Goal: Check status: Check status

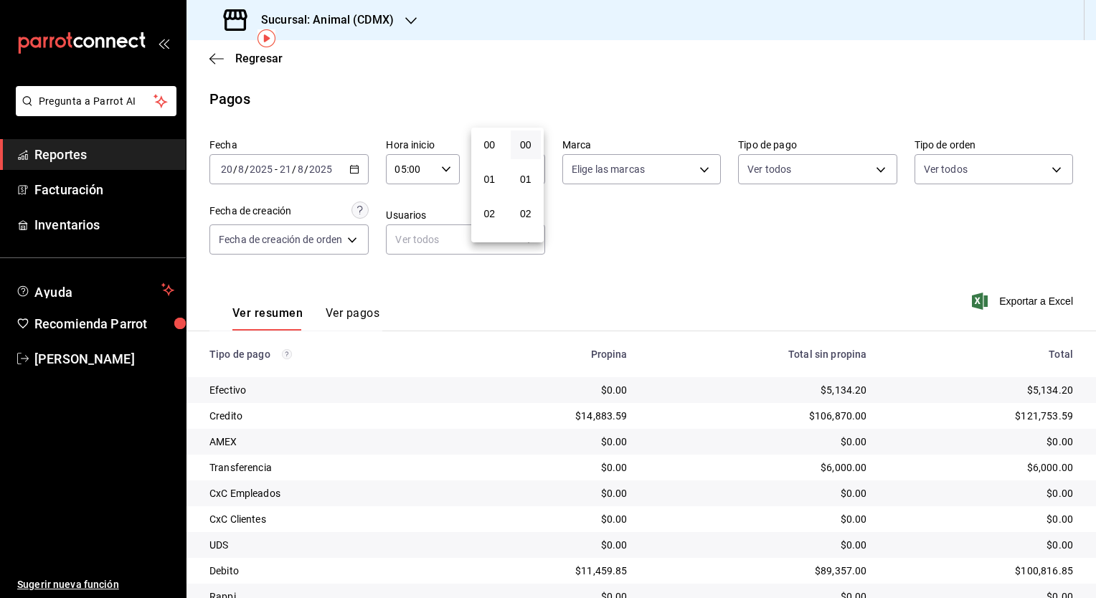
scroll to position [143, 0]
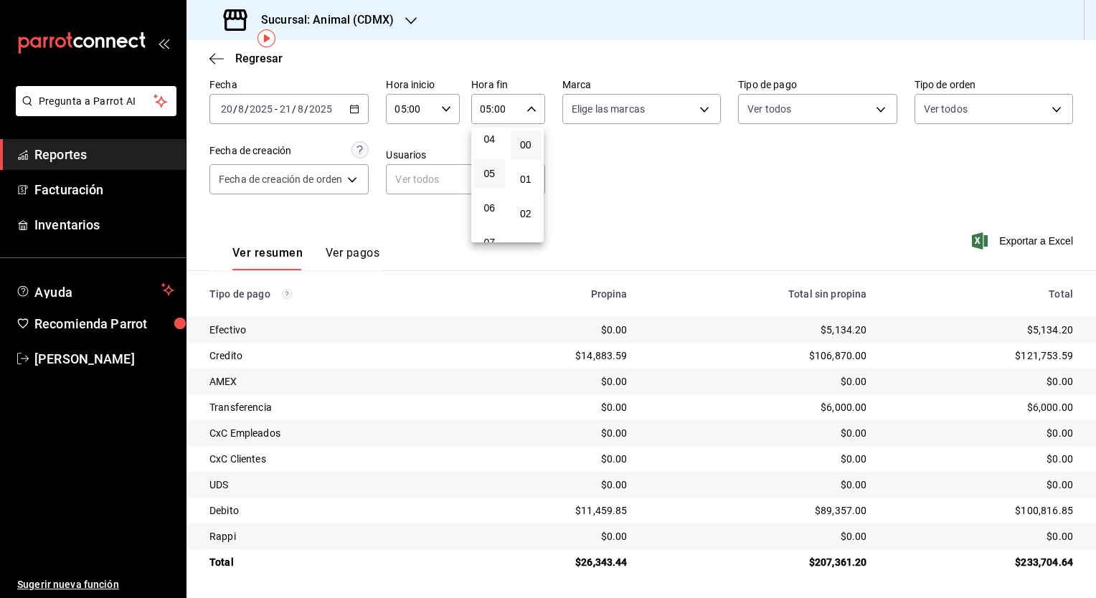
click at [333, 29] on div at bounding box center [548, 299] width 1096 height 598
click at [333, 29] on div "Sucursal: Animal (CDMX)" at bounding box center [310, 20] width 225 height 40
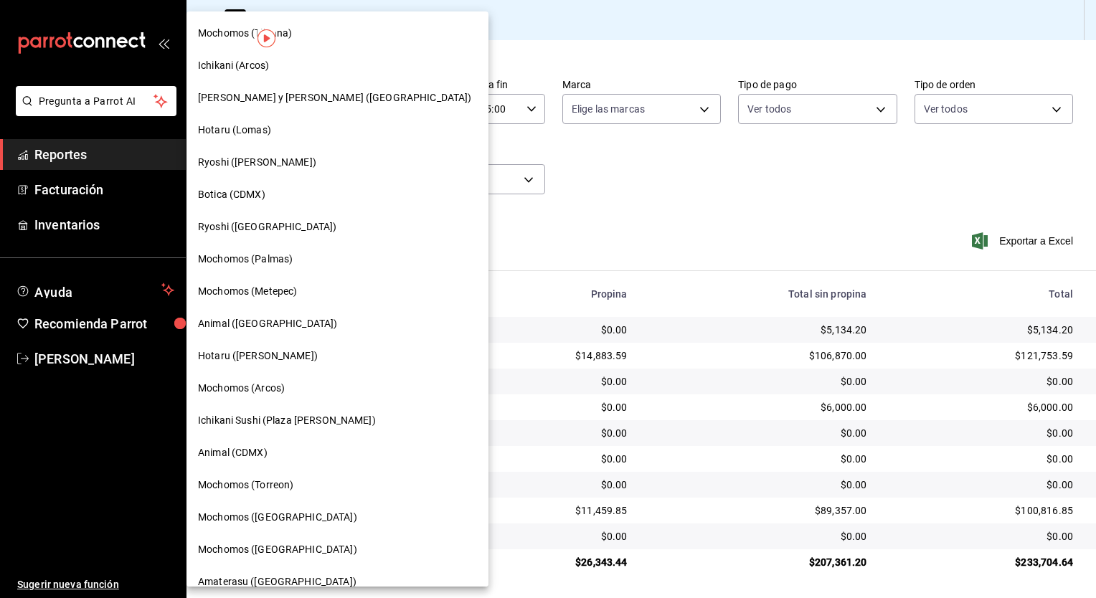
click at [333, 29] on div "Mochomos (Tijuana)" at bounding box center [337, 33] width 279 height 15
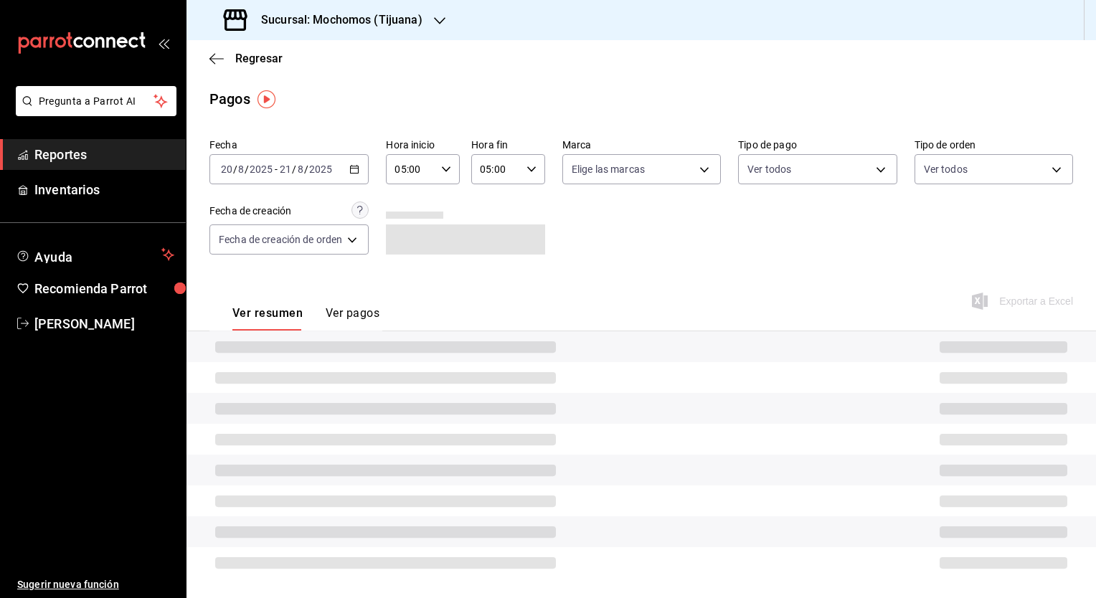
click at [369, 19] on h3 "Sucursal: Mochomos (Tijuana)" at bounding box center [336, 19] width 173 height 17
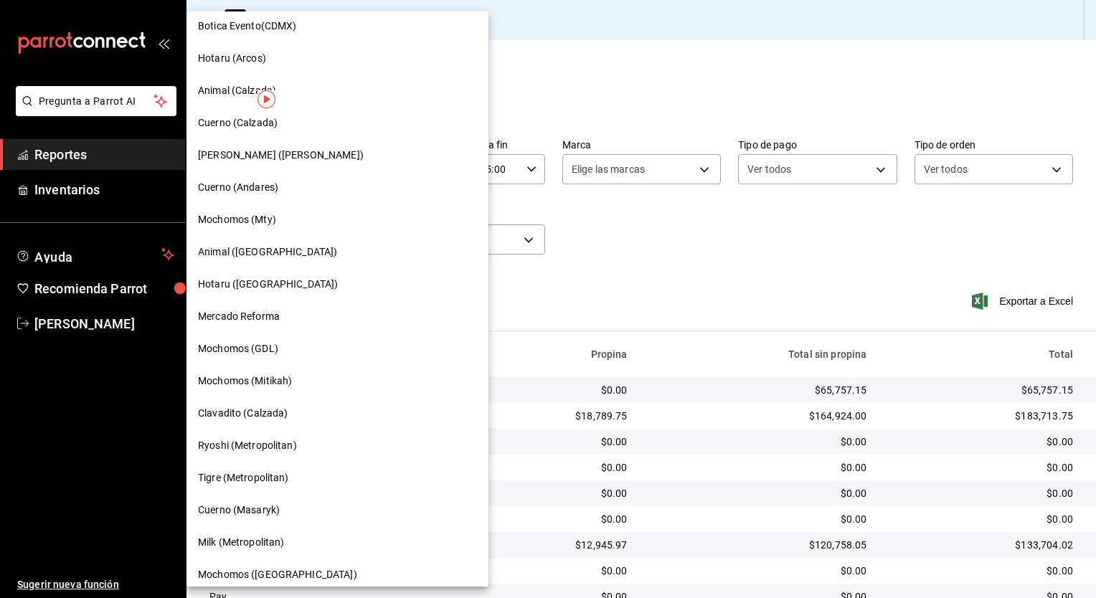
scroll to position [694, 0]
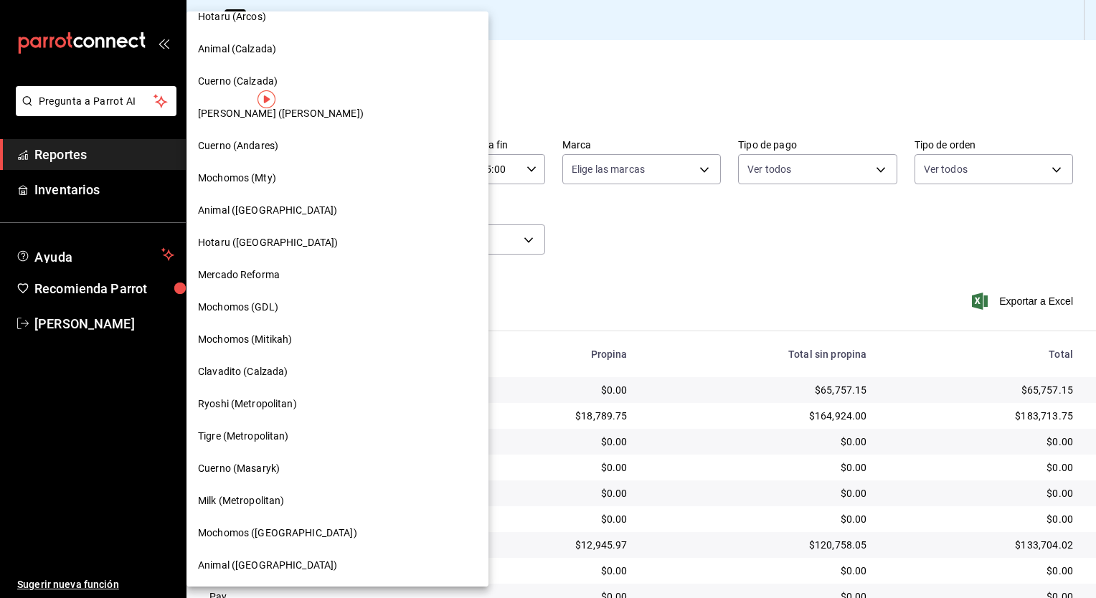
click at [280, 395] on div "Ryoshi (Metropolitan)" at bounding box center [338, 404] width 302 height 32
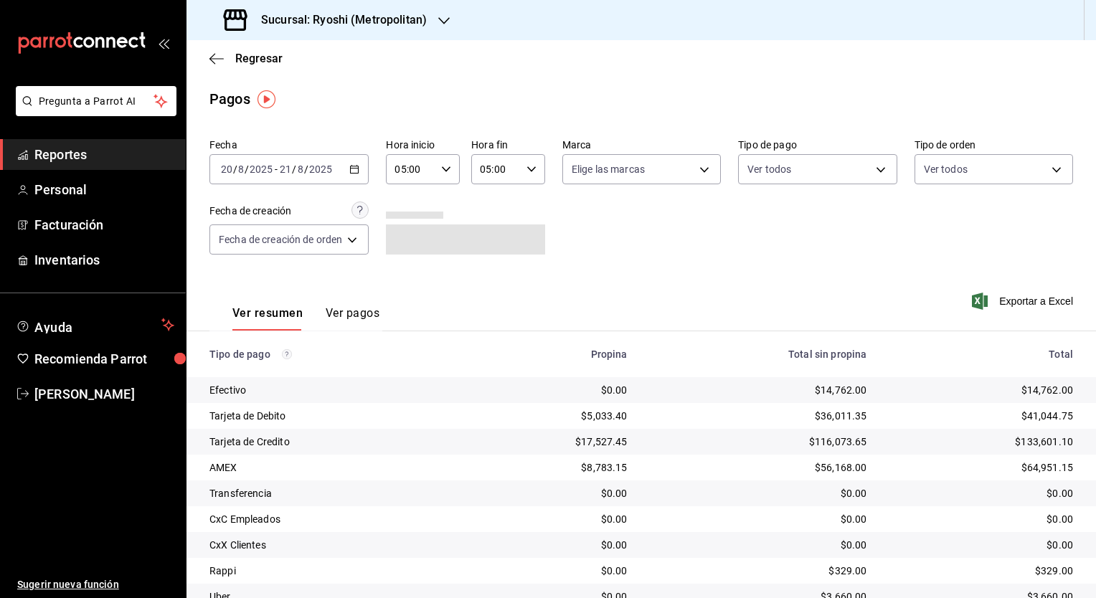
click at [359, 174] on \(Stroke\) "button" at bounding box center [354, 170] width 9 height 8
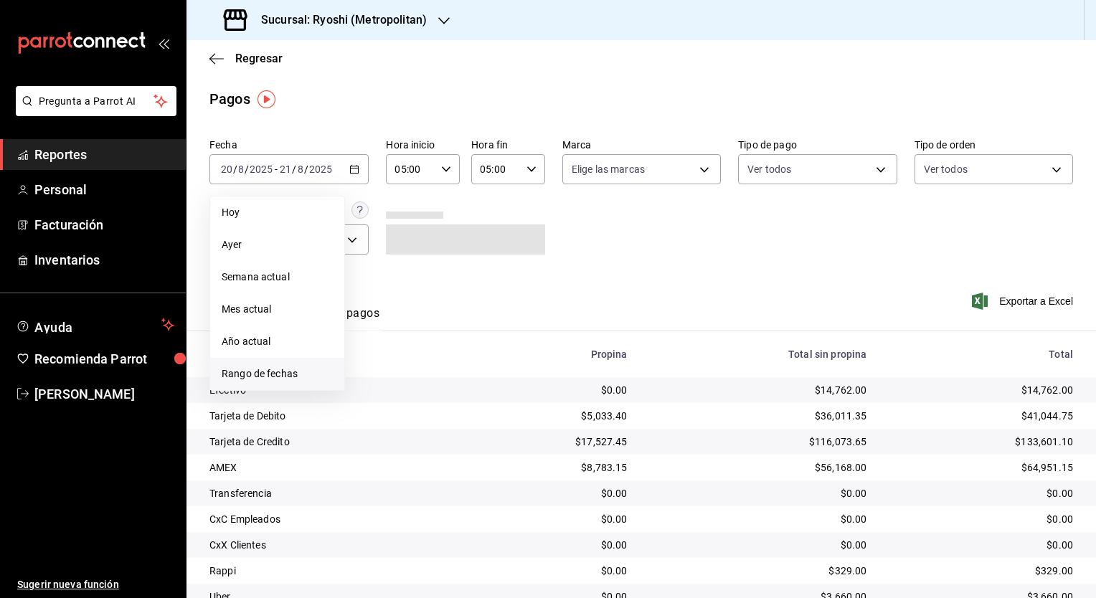
click at [253, 373] on span "Rango de fechas" at bounding box center [277, 374] width 111 height 15
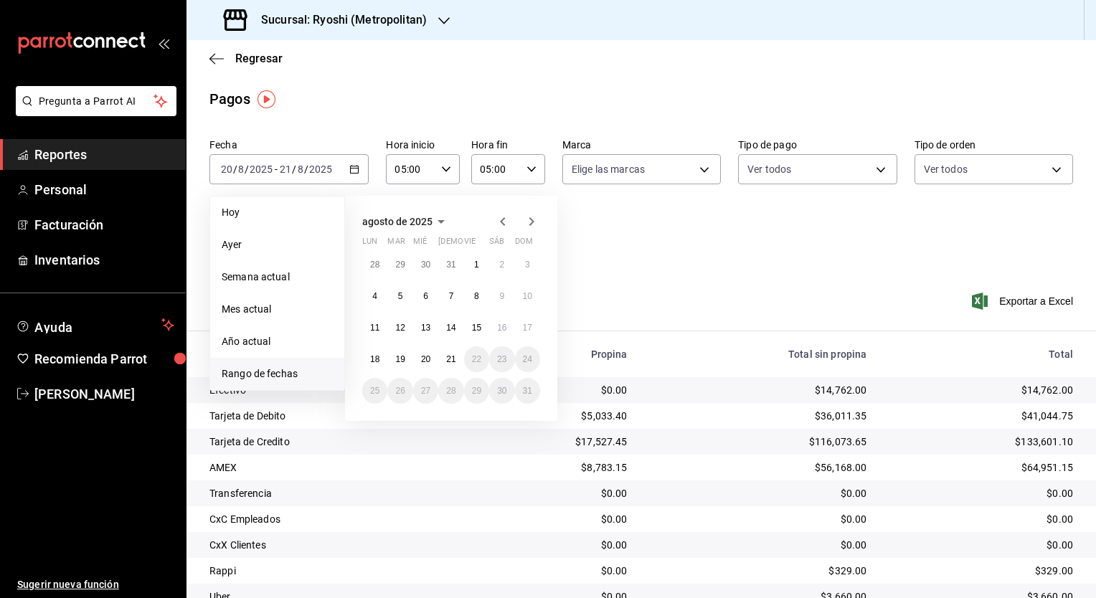
click at [509, 222] on icon "button" at bounding box center [502, 221] width 17 height 17
click at [393, 267] on button "1" at bounding box center [399, 265] width 25 height 26
click at [471, 392] on button "1" at bounding box center [476, 391] width 25 height 26
type input "00:00"
type input "23:59"
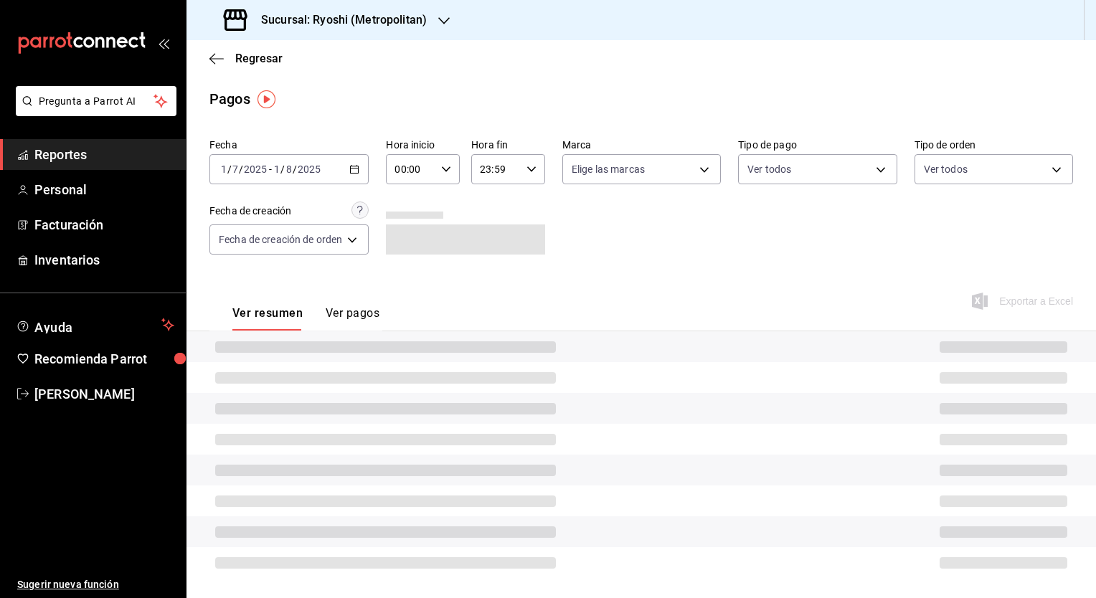
click at [445, 161] on div "00:00 Hora inicio" at bounding box center [423, 169] width 74 height 30
click at [408, 239] on span "05" at bounding box center [406, 234] width 14 height 11
type input "05:00"
click at [445, 208] on span "00" at bounding box center [442, 205] width 14 height 11
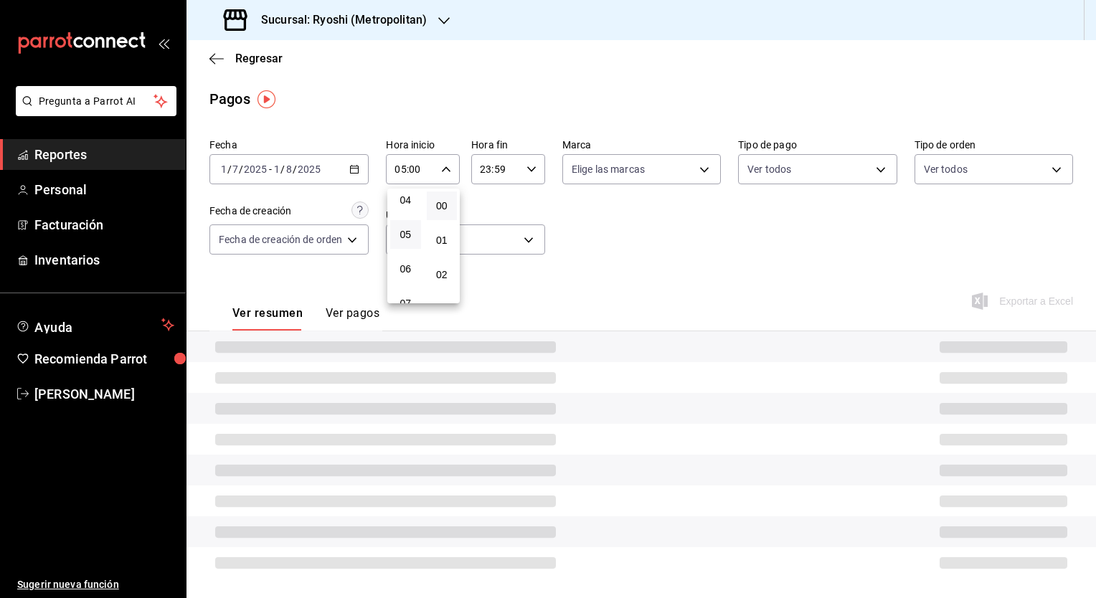
click at [532, 174] on div at bounding box center [548, 299] width 1096 height 598
click at [532, 174] on div "23:59 Hora fin" at bounding box center [508, 169] width 74 height 30
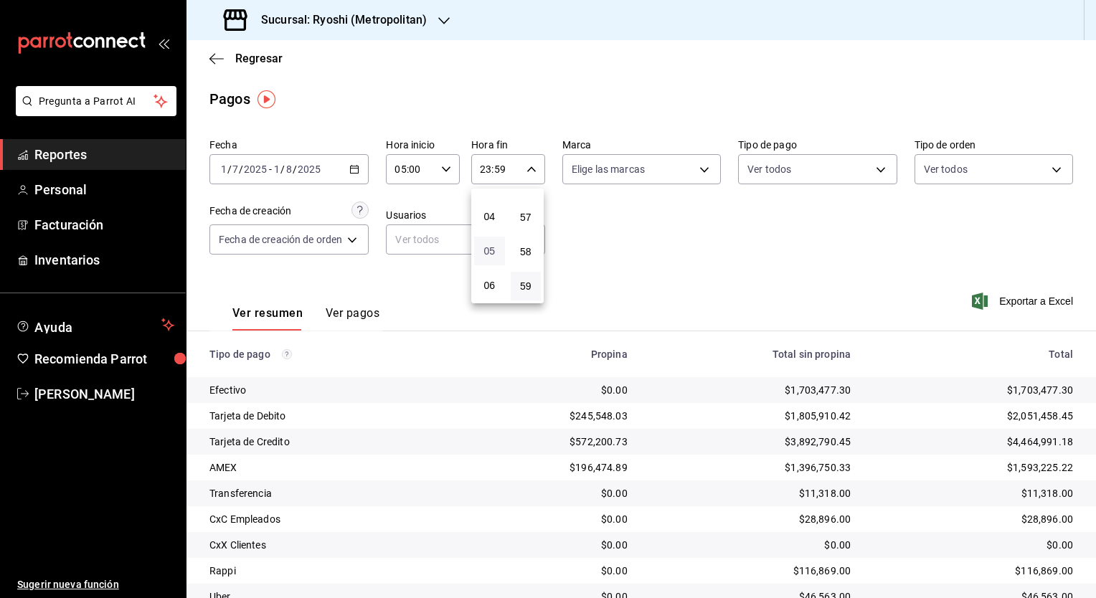
scroll to position [143, 0]
click at [494, 240] on span "05" at bounding box center [490, 234] width 14 height 11
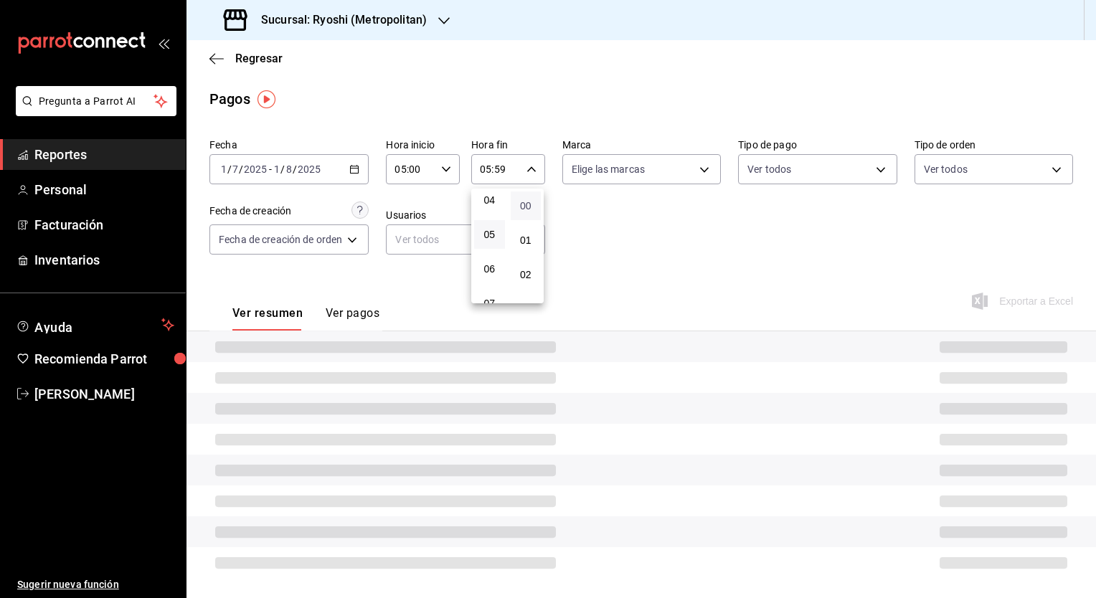
click at [525, 209] on span "00" at bounding box center [526, 205] width 14 height 11
type input "05:00"
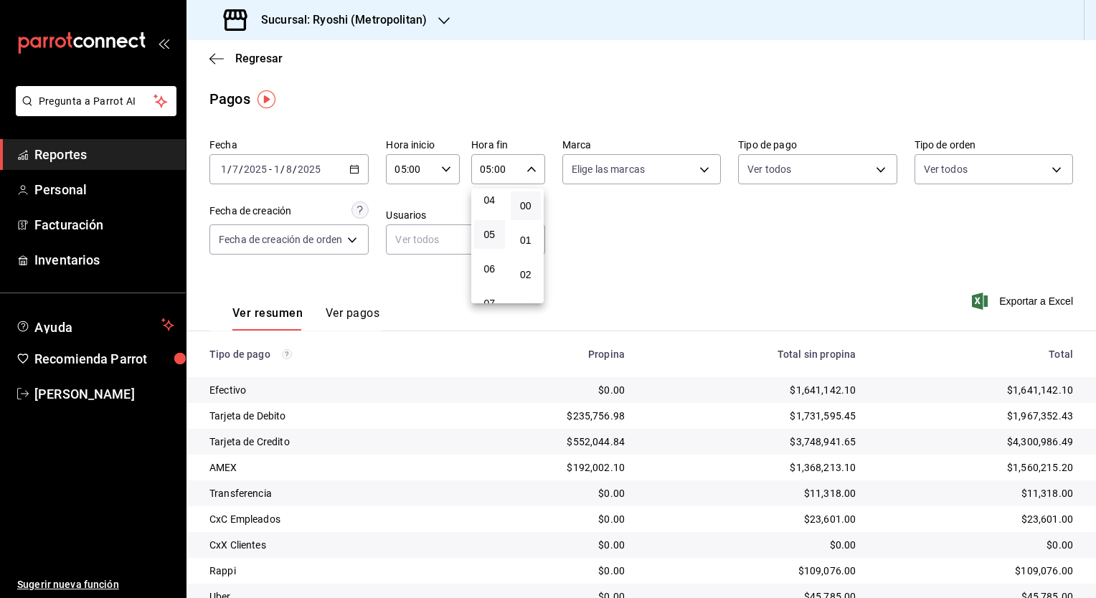
click at [534, 210] on button "00" at bounding box center [526, 206] width 31 height 29
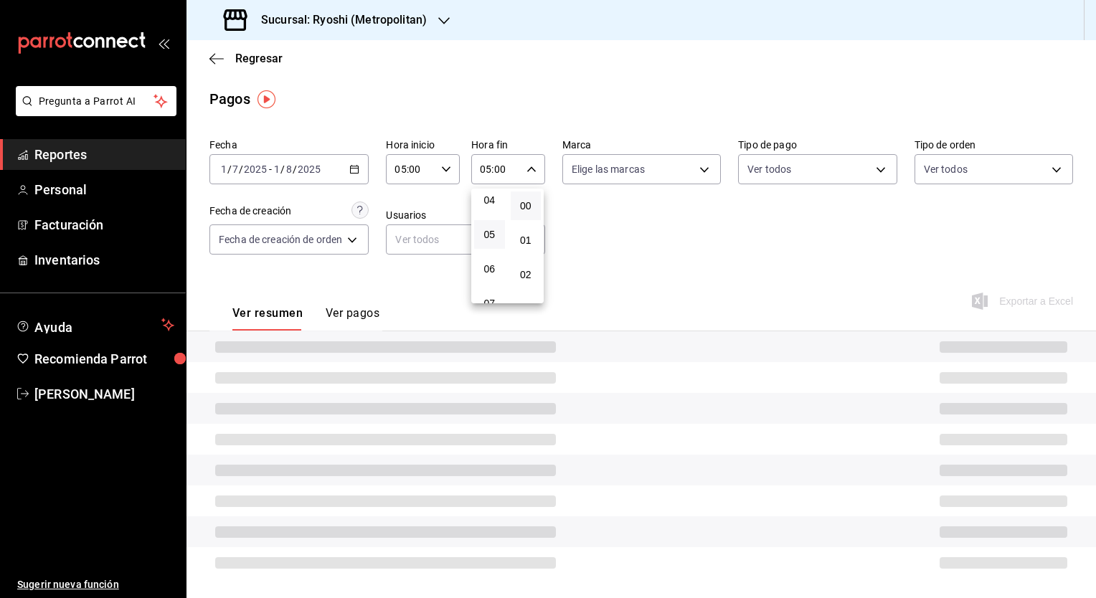
click at [747, 260] on div at bounding box center [548, 299] width 1096 height 598
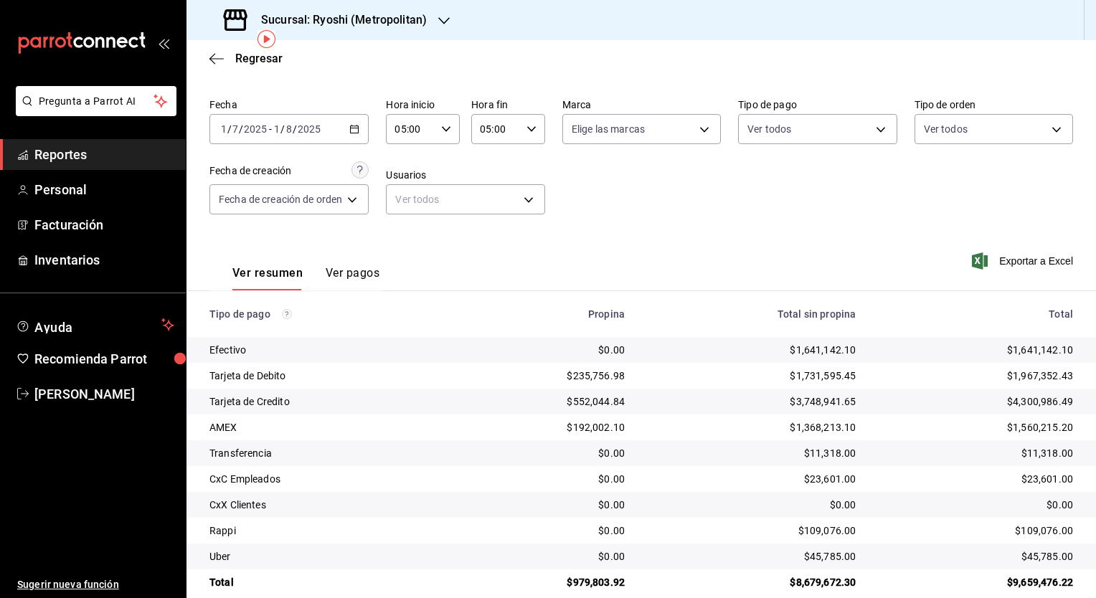
scroll to position [60, 0]
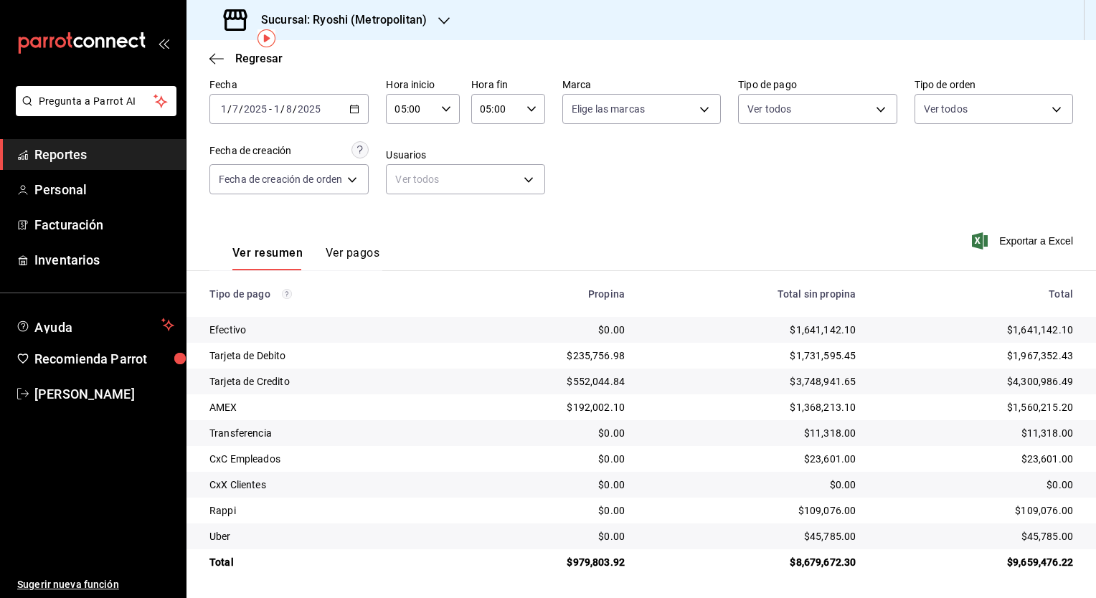
click at [747, 260] on div "Ver resumen Ver pagos Exportar a Excel" at bounding box center [642, 250] width 910 height 76
click at [397, 22] on h3 "Sucursal: Ryoshi (Metropolitan)" at bounding box center [338, 19] width 177 height 17
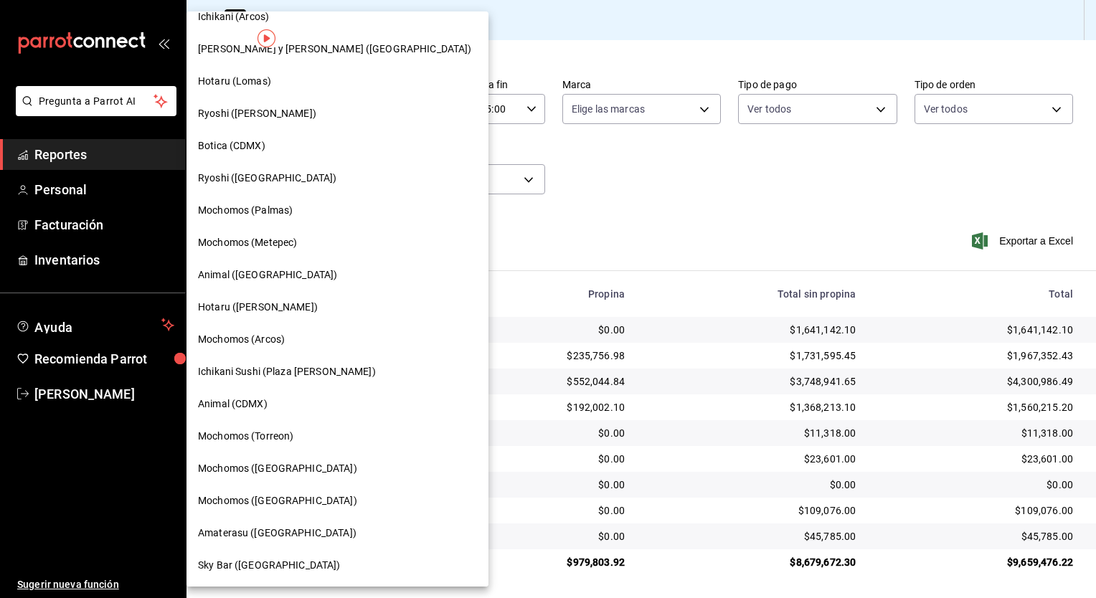
scroll to position [72, 0]
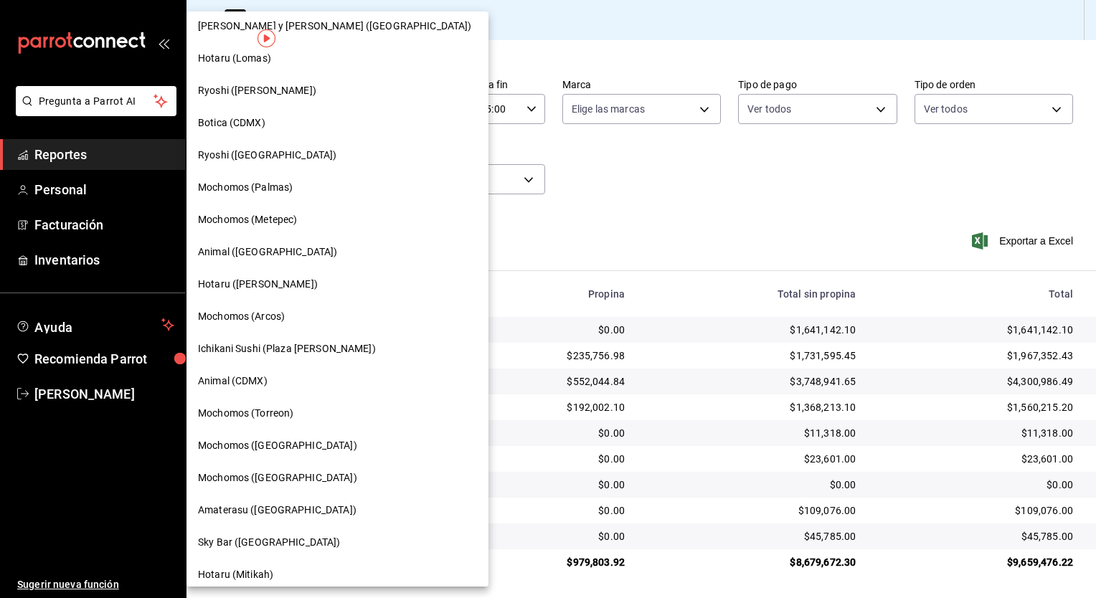
click at [296, 188] on div "Mochomos (Palmas)" at bounding box center [337, 187] width 279 height 15
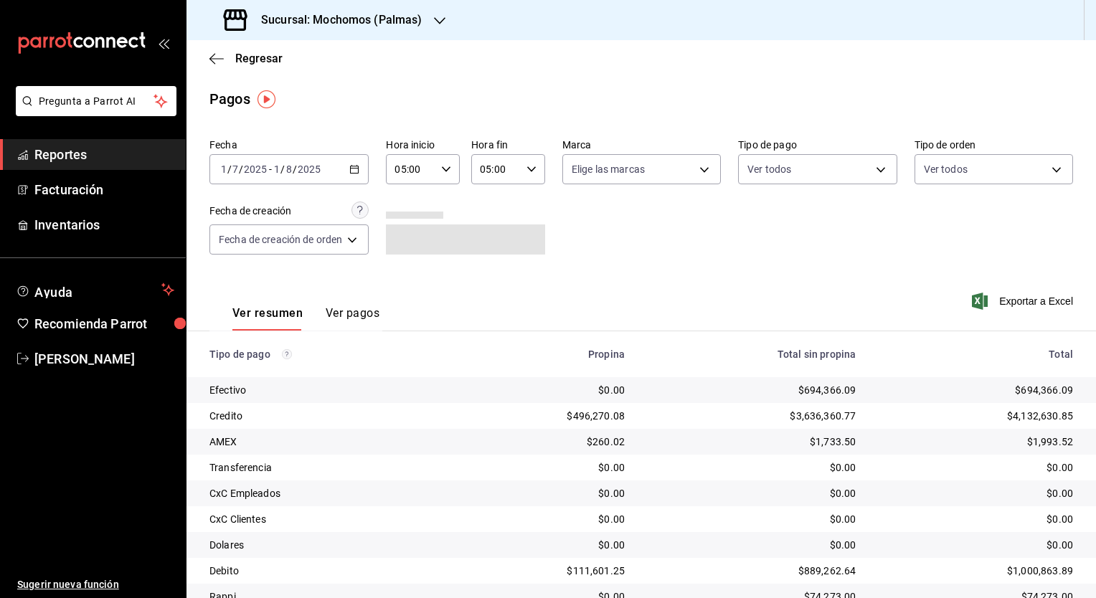
click at [356, 171] on icon "button" at bounding box center [354, 169] width 10 height 10
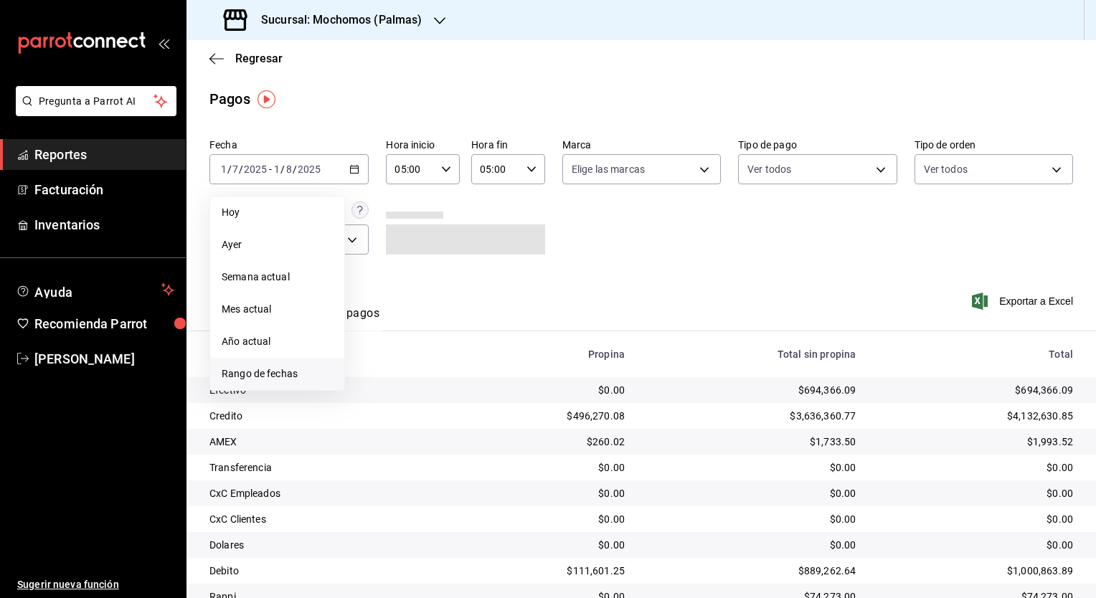
click at [270, 369] on span "Rango de fechas" at bounding box center [277, 374] width 111 height 15
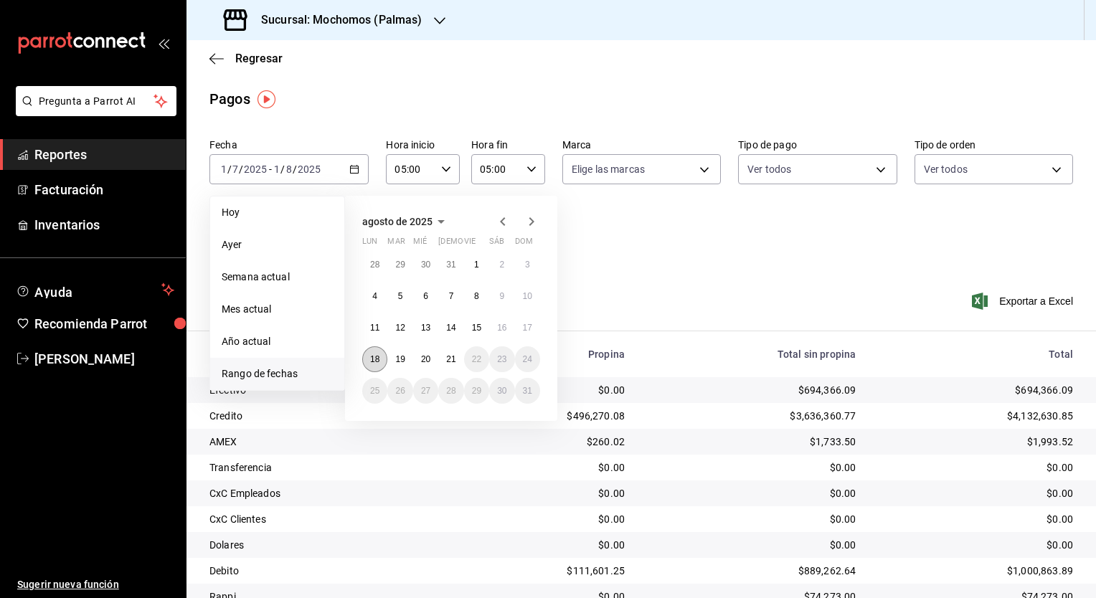
click at [377, 352] on button "18" at bounding box center [374, 359] width 25 height 26
click at [392, 357] on button "19" at bounding box center [399, 359] width 25 height 26
type input "00:00"
type input "23:59"
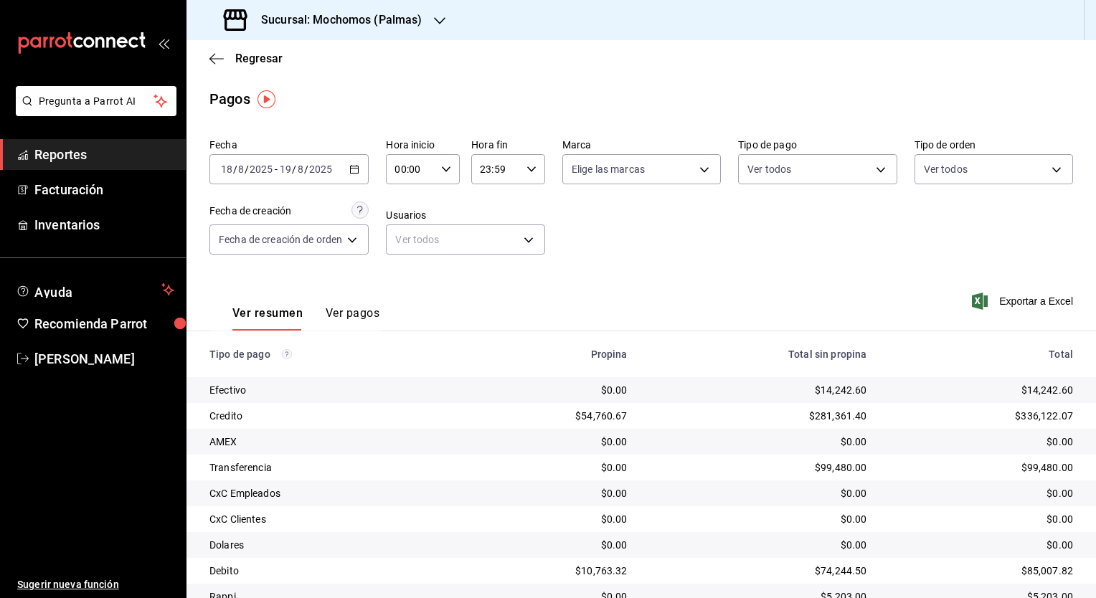
click at [447, 171] on icon "button" at bounding box center [446, 169] width 10 height 10
click at [407, 245] on button "05" at bounding box center [405, 234] width 31 height 29
type input "05:00"
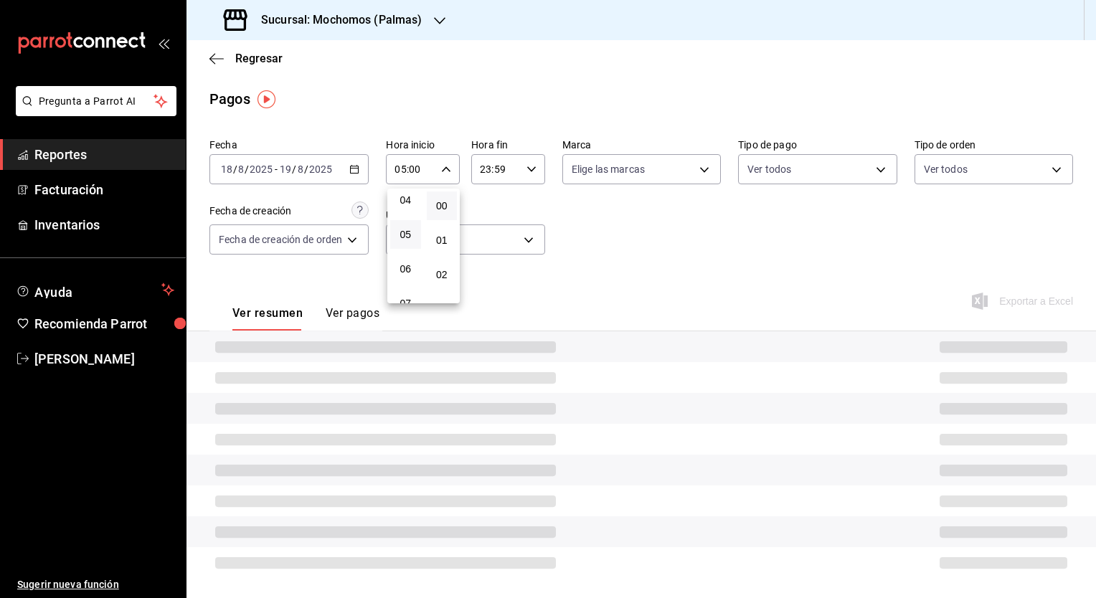
click at [526, 171] on div at bounding box center [548, 299] width 1096 height 598
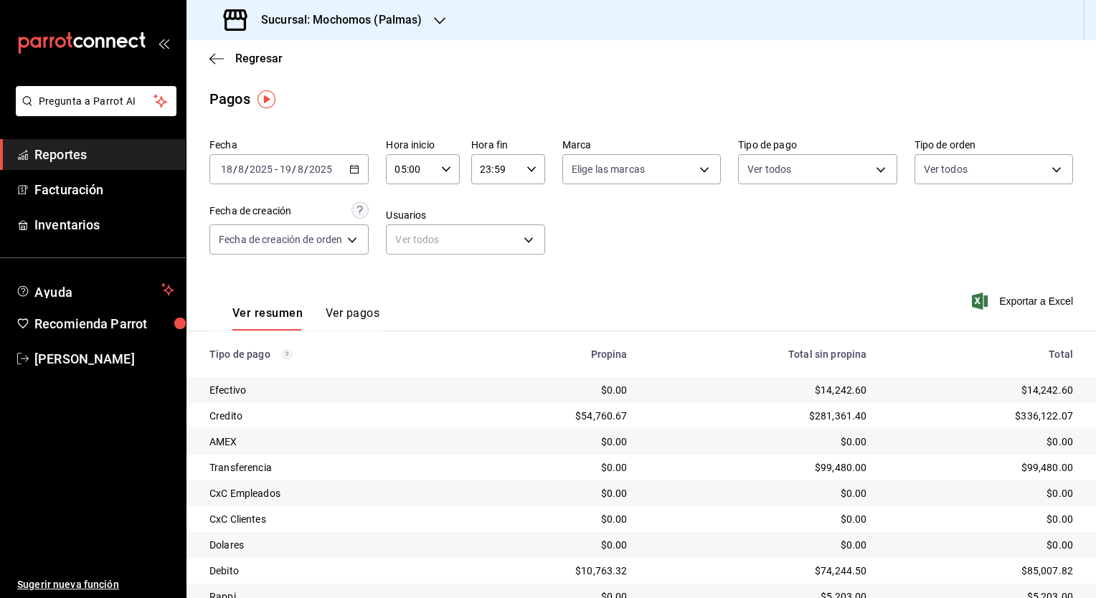
click at [529, 172] on icon "button" at bounding box center [532, 169] width 10 height 10
click at [494, 236] on button "05" at bounding box center [489, 226] width 31 height 29
click at [524, 209] on span "00" at bounding box center [526, 205] width 14 height 11
type input "05:00"
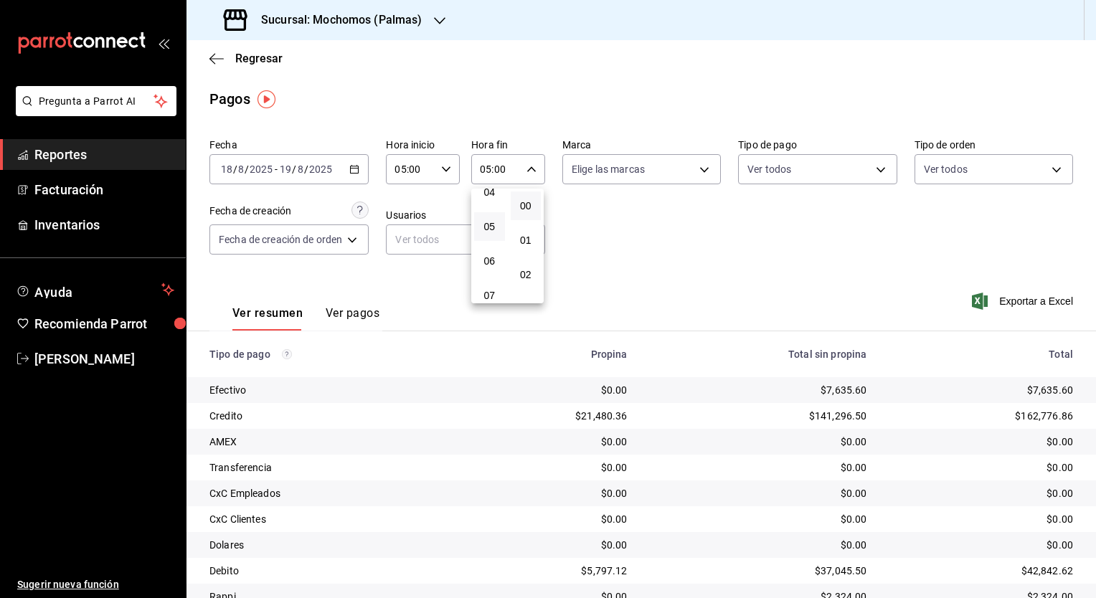
click at [657, 240] on div at bounding box center [548, 299] width 1096 height 598
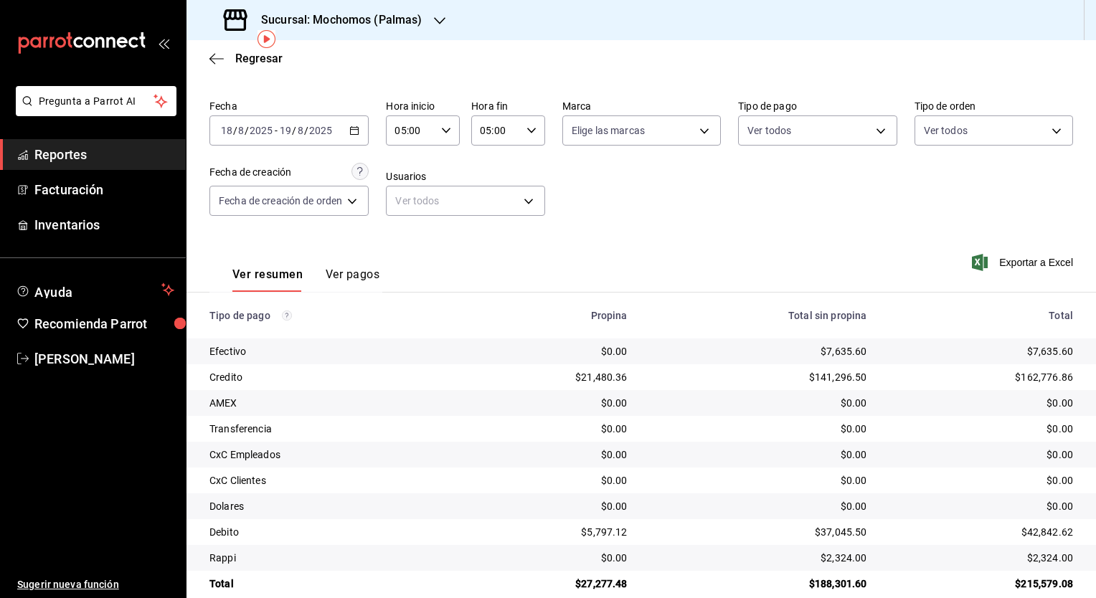
scroll to position [60, 0]
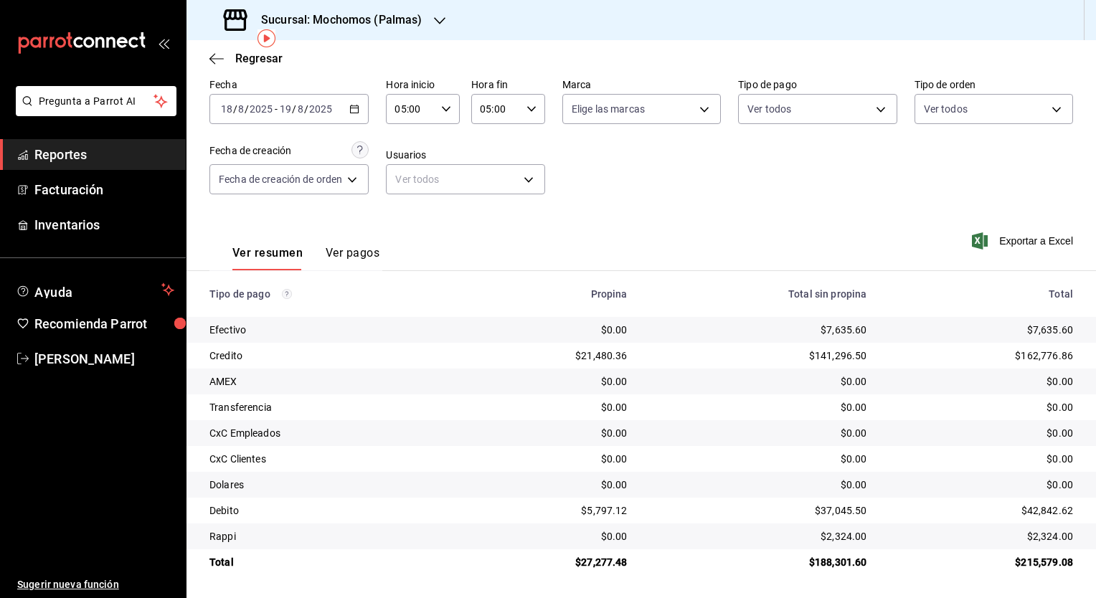
click at [357, 113] on icon "button" at bounding box center [354, 109] width 10 height 10
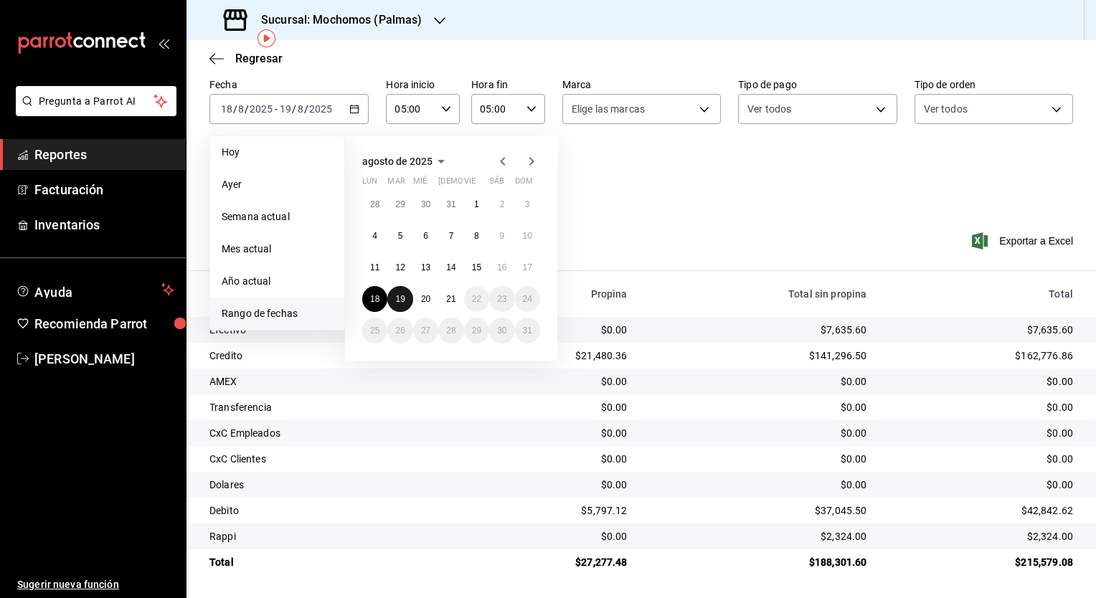
click at [393, 301] on button "19" at bounding box center [399, 299] width 25 height 26
click at [417, 300] on button "20" at bounding box center [425, 299] width 25 height 26
type input "00:00"
type input "23:59"
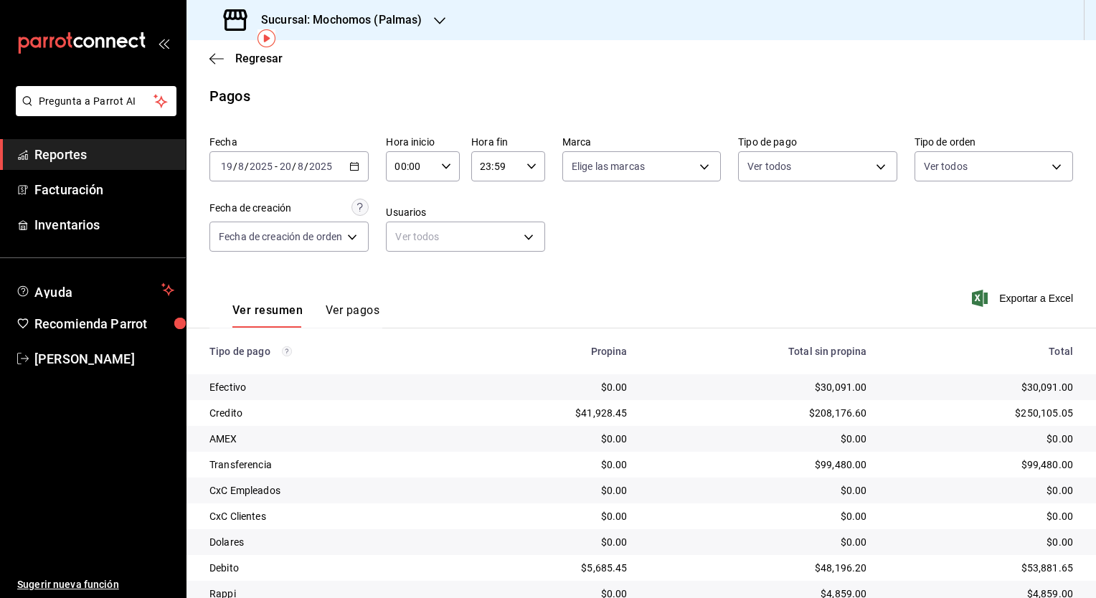
scroll to position [60, 0]
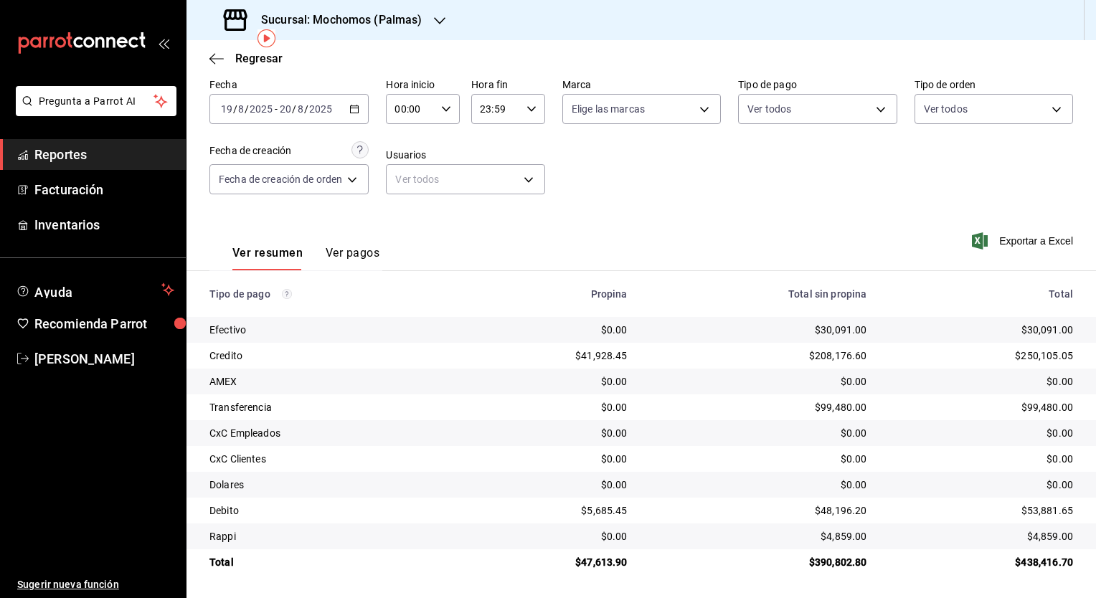
click at [447, 110] on icon "button" at bounding box center [446, 109] width 10 height 10
click at [404, 185] on button "05" at bounding box center [405, 173] width 31 height 29
type input "05:00"
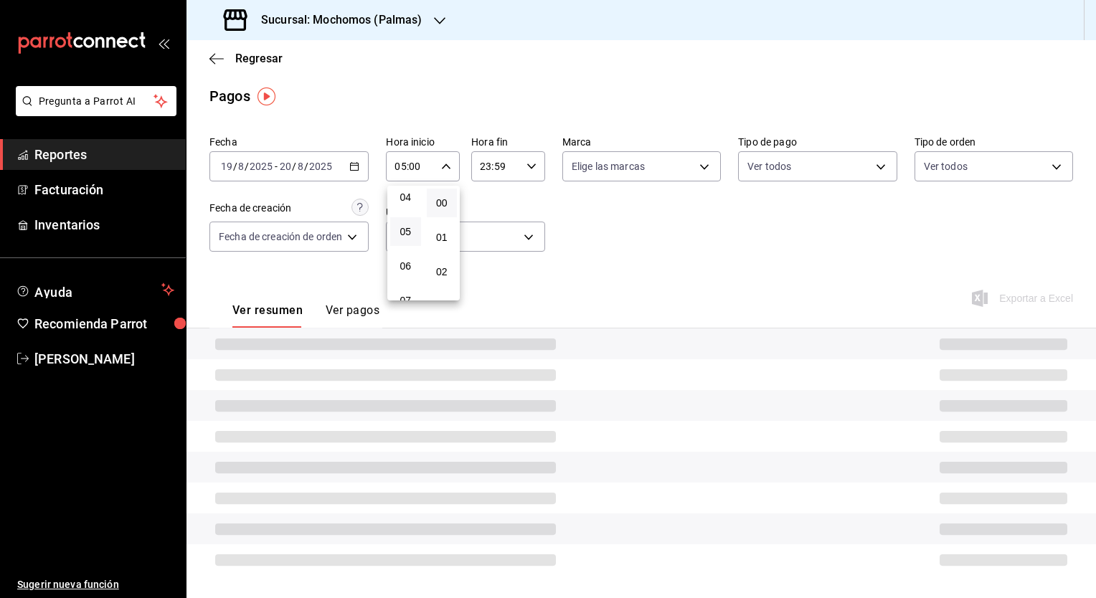
click at [529, 165] on div at bounding box center [548, 299] width 1096 height 598
click at [529, 165] on icon "button" at bounding box center [532, 166] width 10 height 10
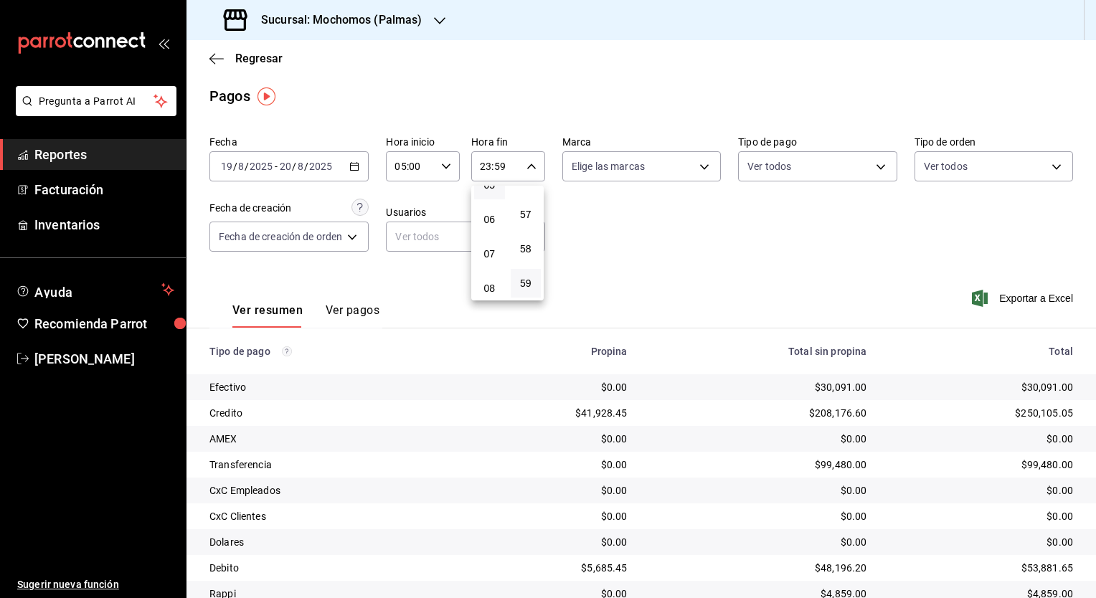
scroll to position [151, 0]
click at [490, 229] on span "05" at bounding box center [490, 223] width 14 height 11
click at [530, 203] on span "00" at bounding box center [526, 202] width 14 height 11
type input "05:00"
click at [721, 275] on div at bounding box center [548, 299] width 1096 height 598
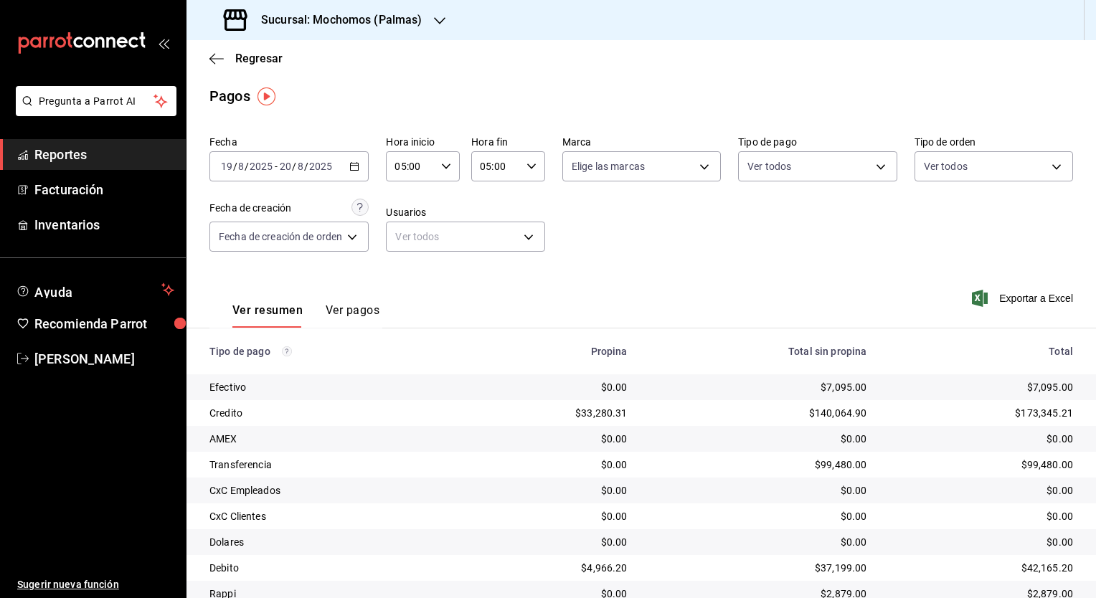
scroll to position [60, 0]
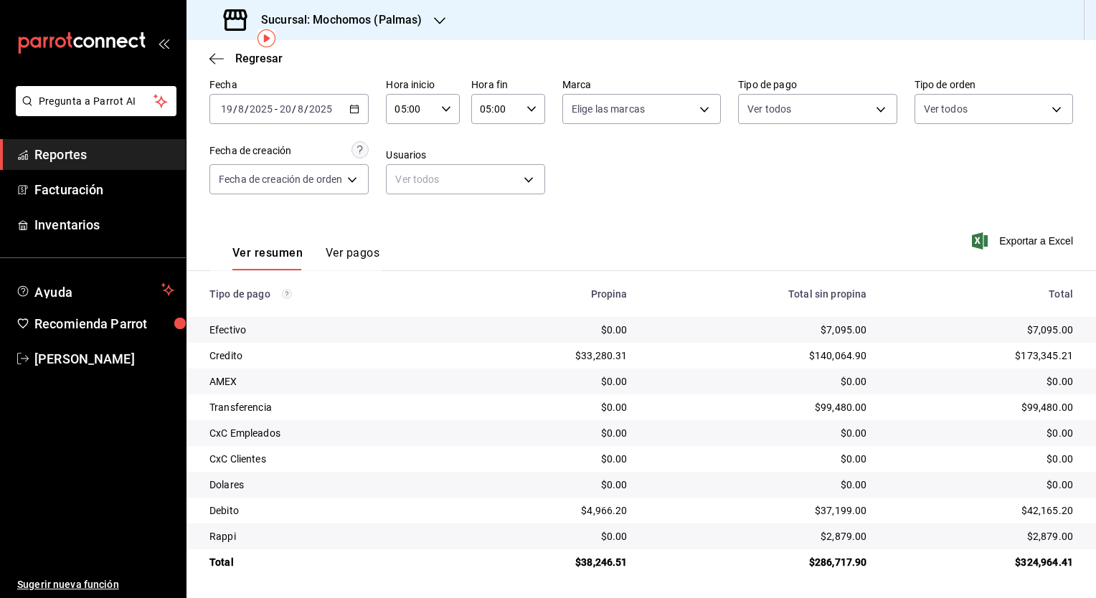
click at [392, 13] on h3 "Sucursal: Mochomos (Palmas)" at bounding box center [336, 19] width 173 height 17
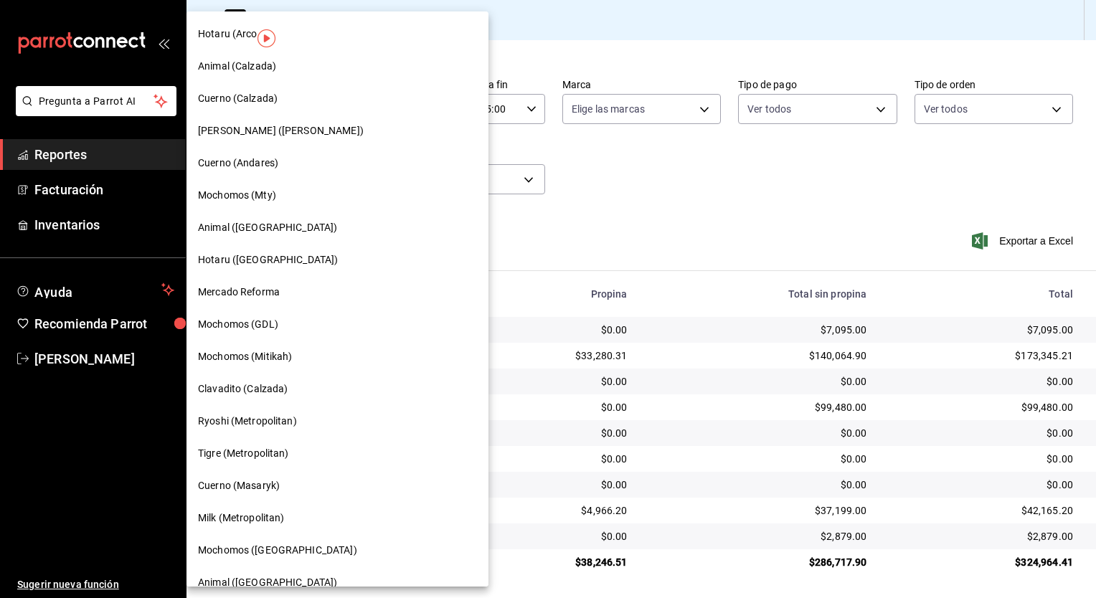
scroll to position [694, 0]
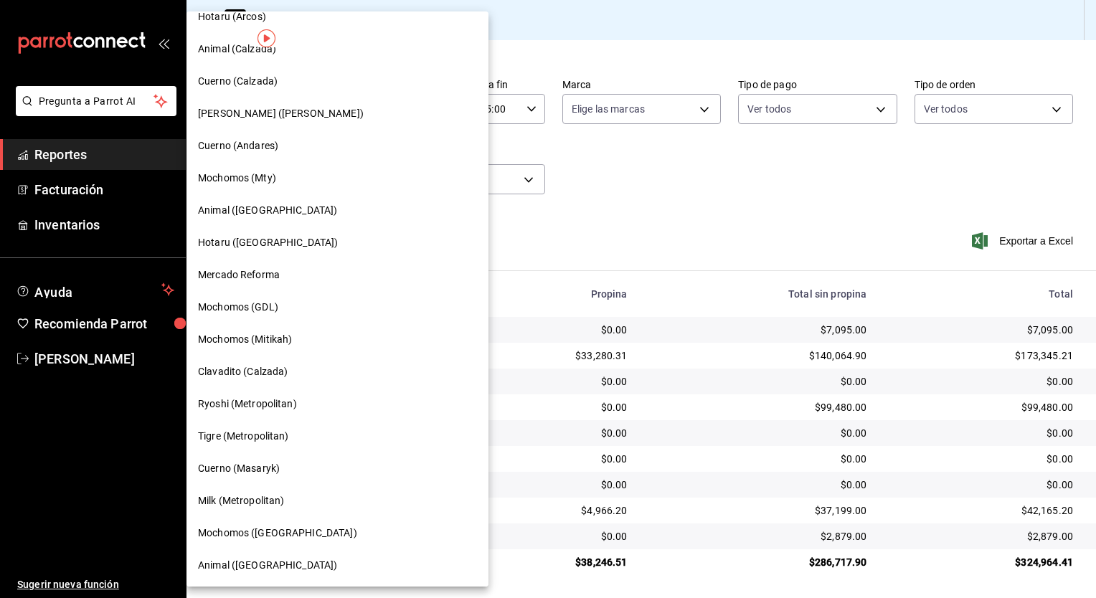
click at [267, 201] on div "Animal ([GEOGRAPHIC_DATA])" at bounding box center [338, 210] width 302 height 32
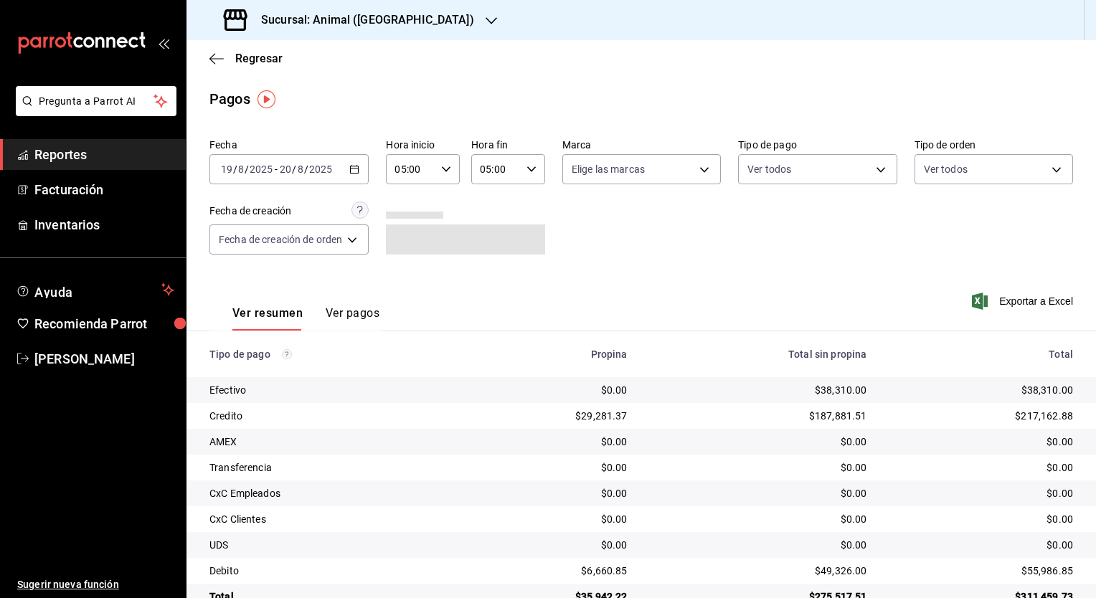
click at [364, 173] on div "[DATE] [DATE] - [DATE] [DATE]" at bounding box center [288, 169] width 159 height 30
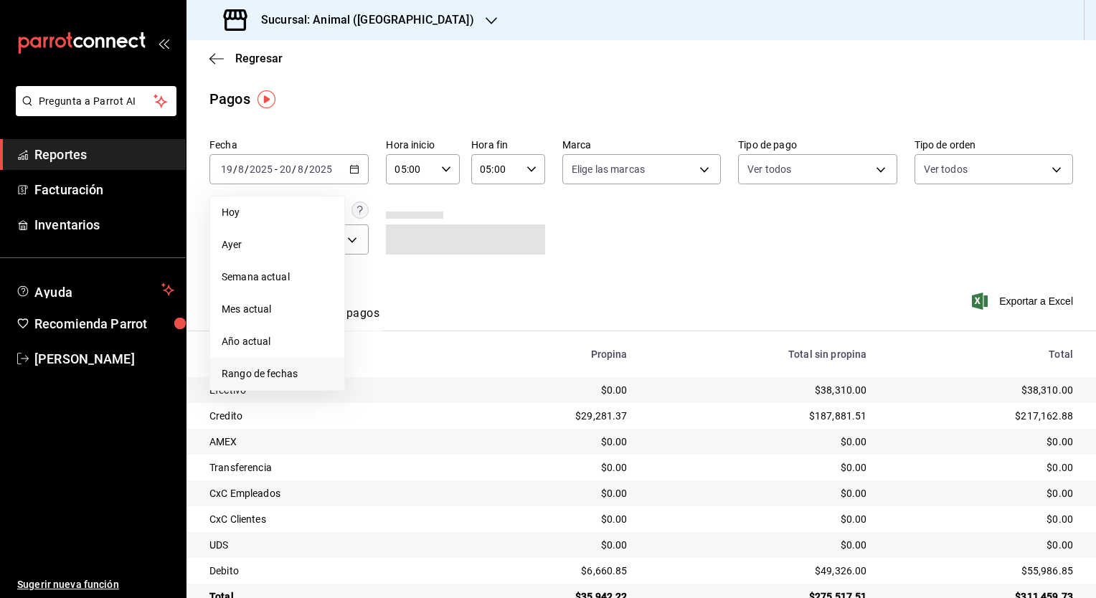
click at [291, 364] on li "Rango de fechas" at bounding box center [277, 374] width 134 height 32
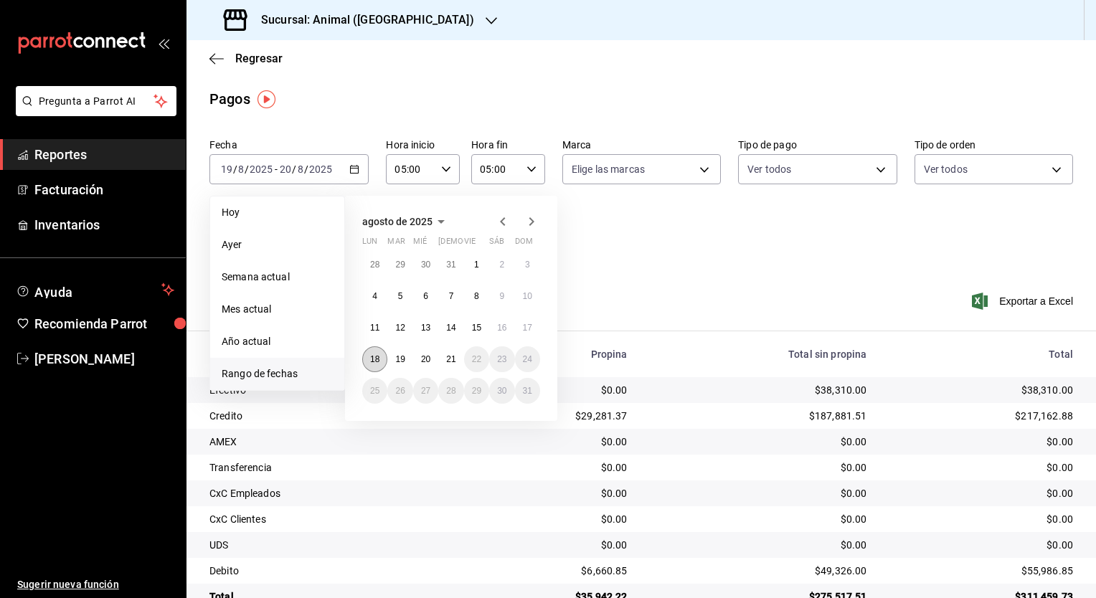
click at [385, 357] on button "18" at bounding box center [374, 359] width 25 height 26
click at [392, 357] on button "19" at bounding box center [399, 359] width 25 height 26
type input "00:00"
type input "23:59"
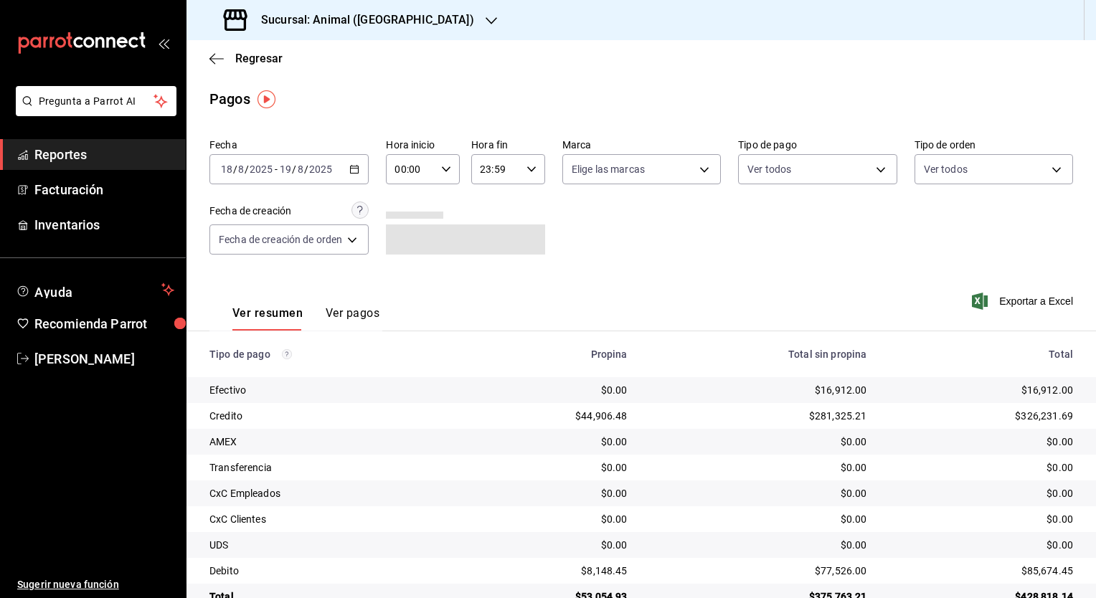
click at [442, 183] on div "00:00 Hora inicio" at bounding box center [423, 169] width 74 height 30
click at [407, 245] on button "05" at bounding box center [405, 234] width 31 height 29
type input "05:00"
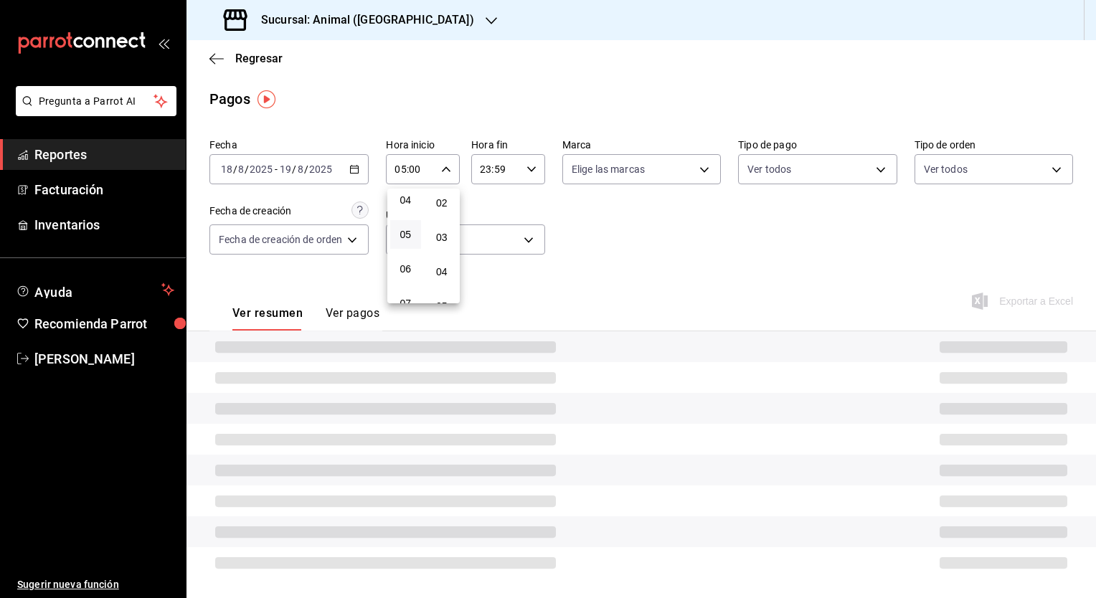
click at [542, 157] on div at bounding box center [548, 299] width 1096 height 598
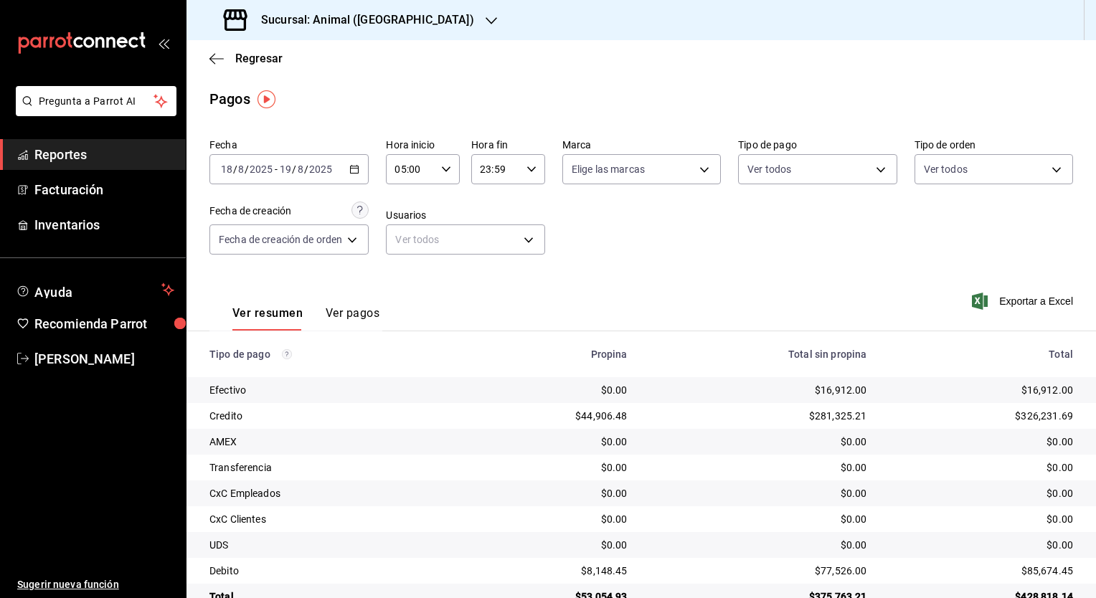
click at [528, 175] on div "23:59 Hora fin" at bounding box center [508, 169] width 74 height 30
click at [488, 295] on button "05" at bounding box center [489, 298] width 31 height 29
click at [522, 209] on span "00" at bounding box center [526, 205] width 14 height 11
type input "05:00"
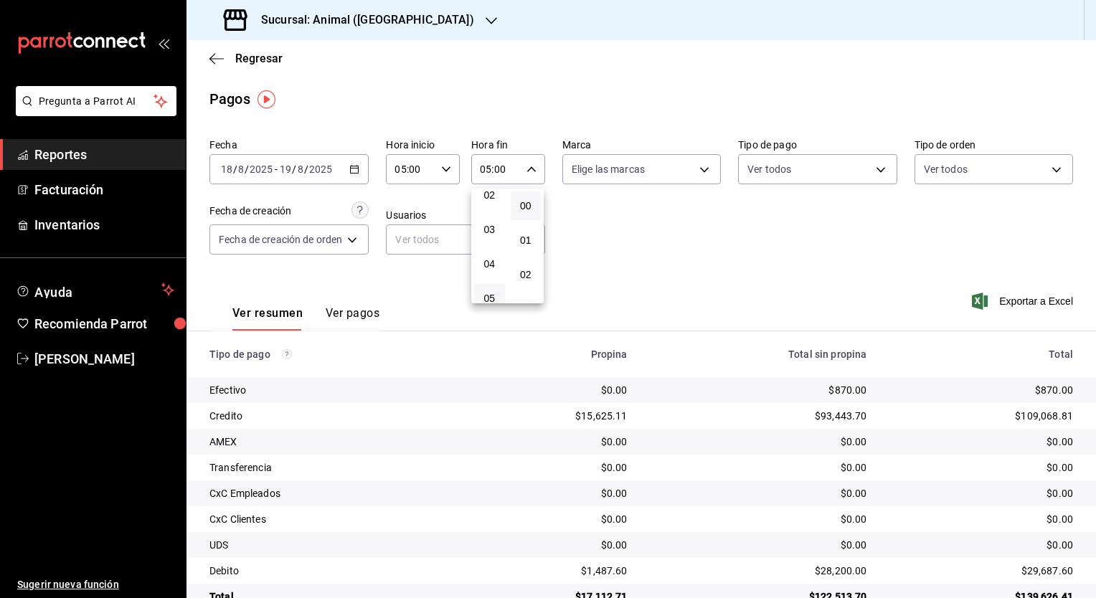
click at [833, 356] on div at bounding box center [548, 299] width 1096 height 598
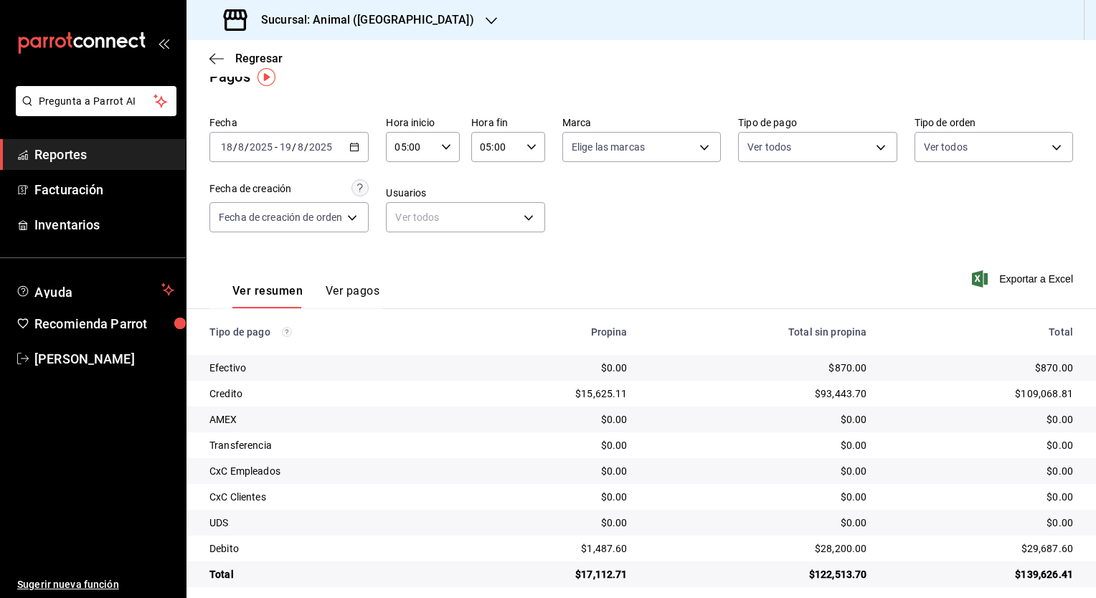
scroll to position [34, 0]
